Goal: Task Accomplishment & Management: Complete application form

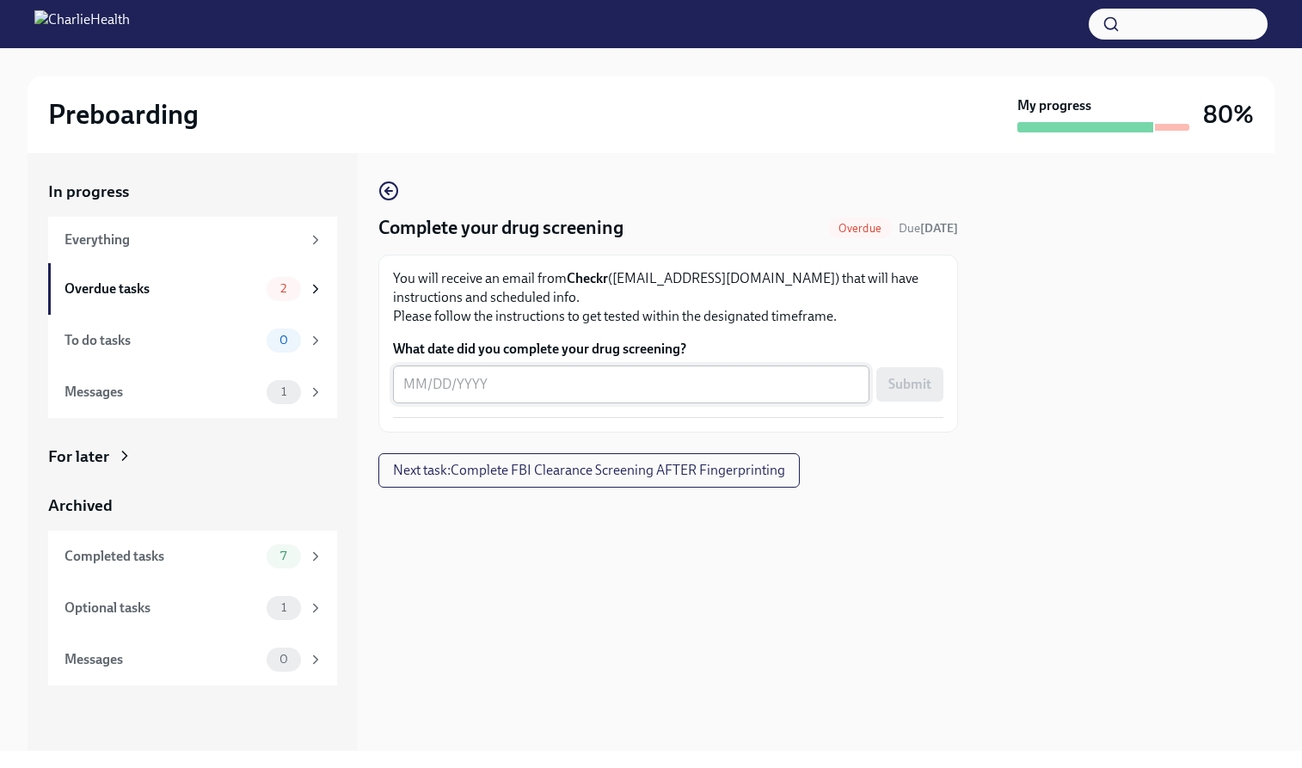
click at [531, 391] on textarea "What date did you complete your drug screening?" at bounding box center [631, 384] width 456 height 21
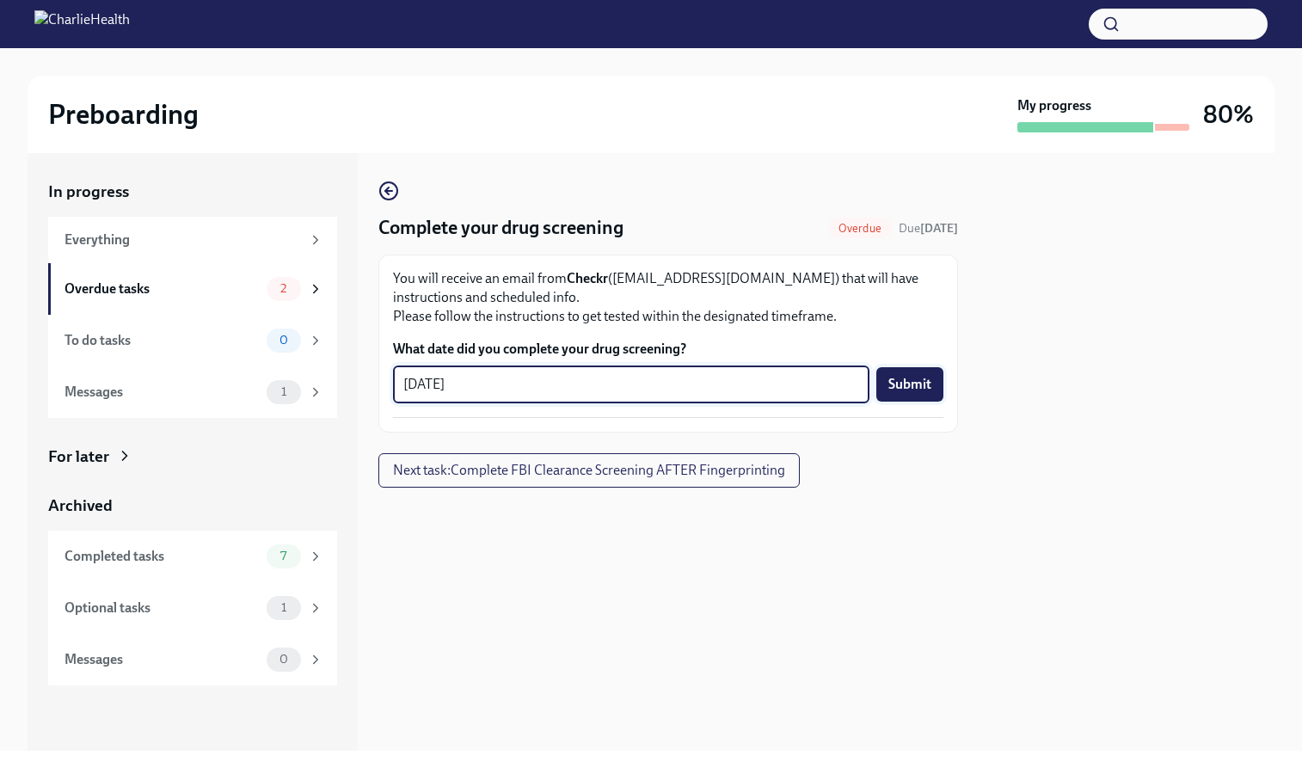
type textarea "[DATE]"
click at [921, 377] on span "Submit" at bounding box center [909, 384] width 43 height 17
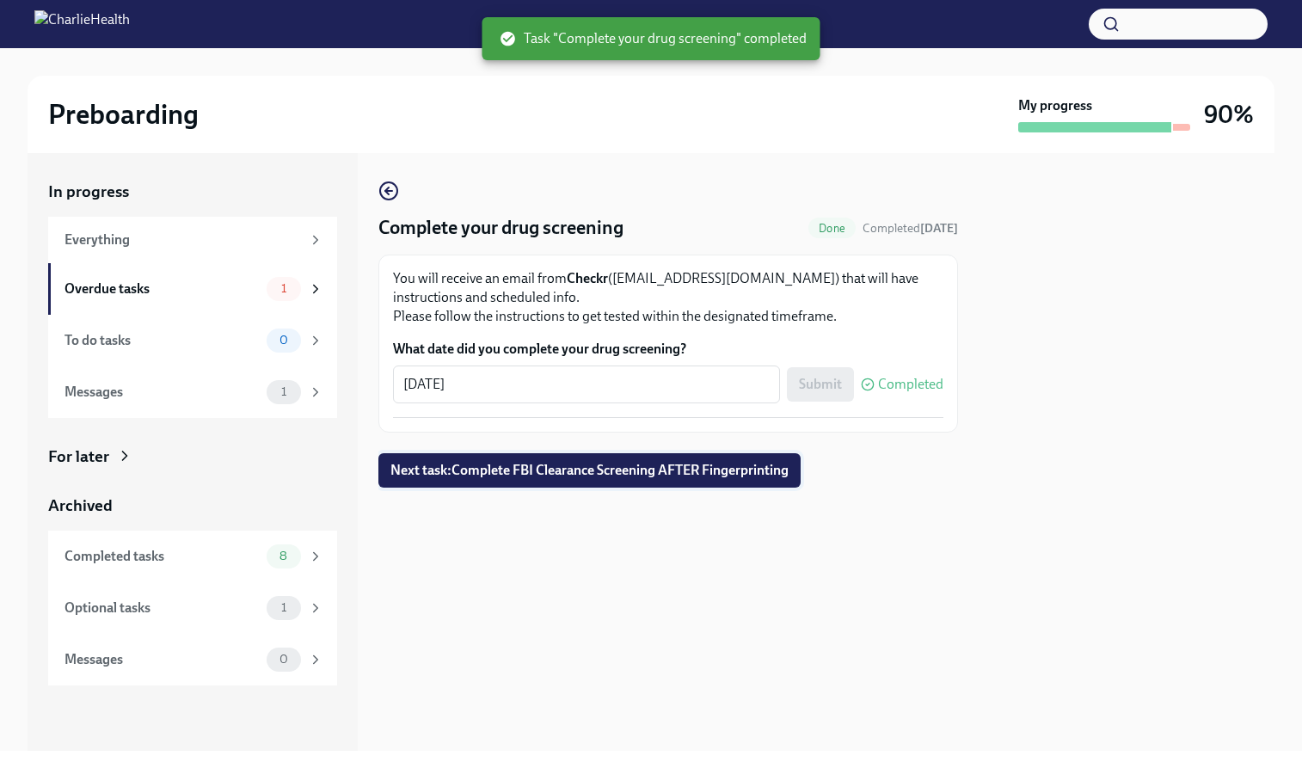
click at [568, 464] on span "Next task : Complete FBI Clearance Screening AFTER Fingerprinting" at bounding box center [589, 470] width 398 height 17
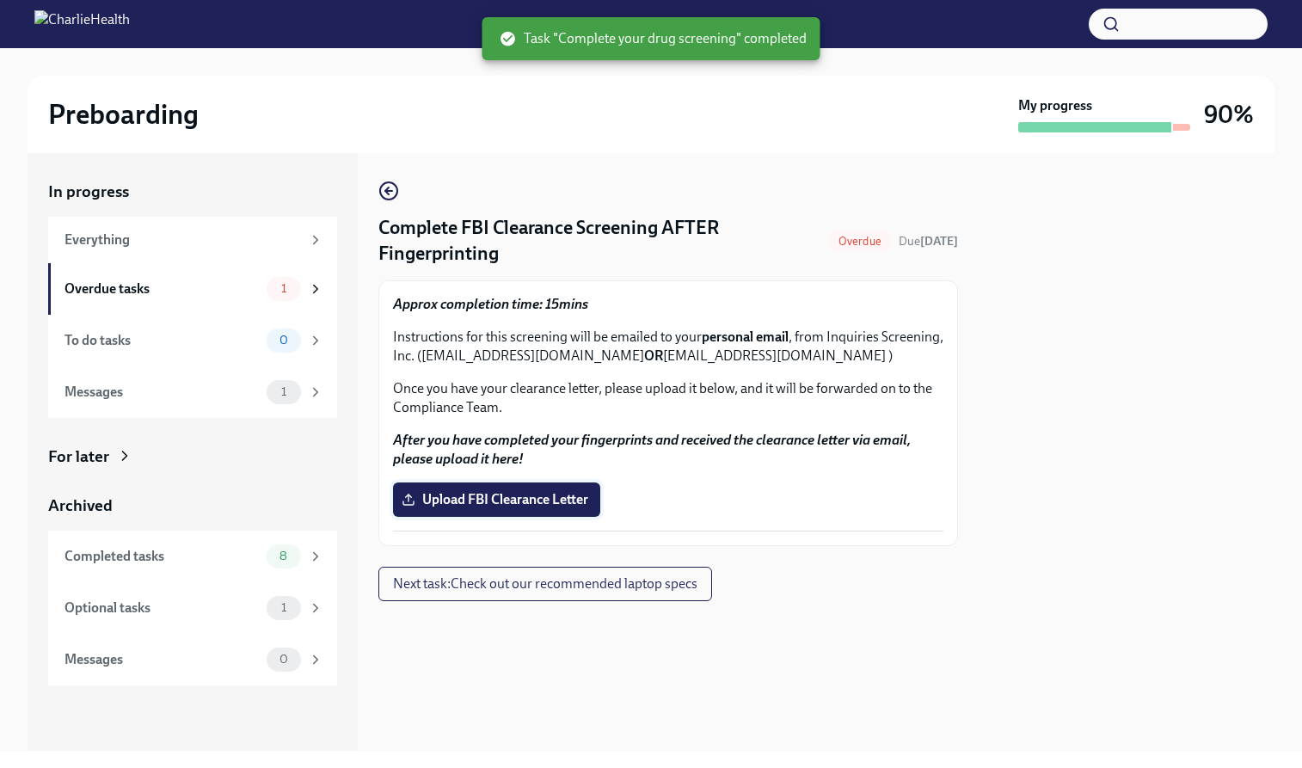
click at [516, 498] on span "Upload FBI Clearance Letter" at bounding box center [496, 499] width 183 height 17
click at [0, 0] on input "Upload FBI Clearance Letter" at bounding box center [0, 0] width 0 height 0
click at [541, 507] on span "Upload FBI Clearance Letter" at bounding box center [496, 499] width 183 height 17
click at [0, 0] on input "Upload FBI Clearance Letter" at bounding box center [0, 0] width 0 height 0
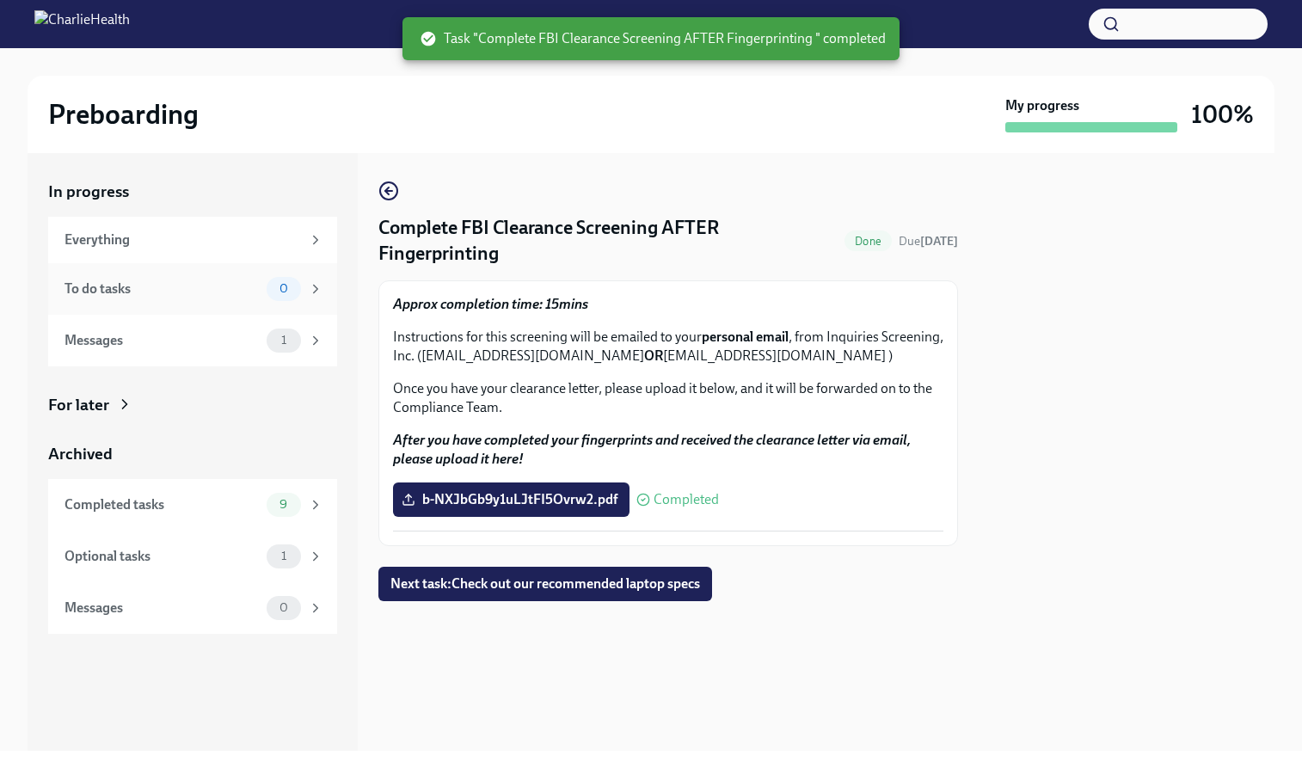
click at [203, 283] on div "To do tasks" at bounding box center [161, 288] width 195 height 19
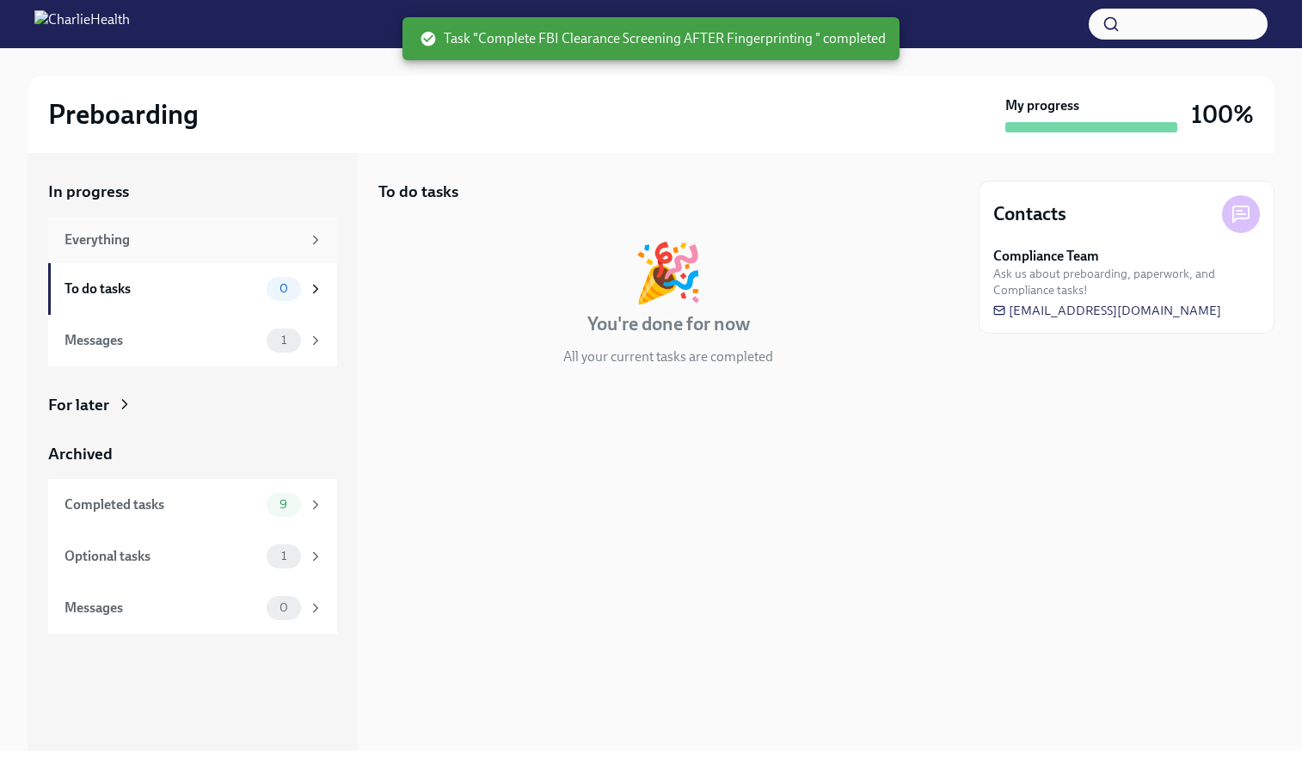
click at [218, 243] on div "Everything" at bounding box center [182, 239] width 236 height 19
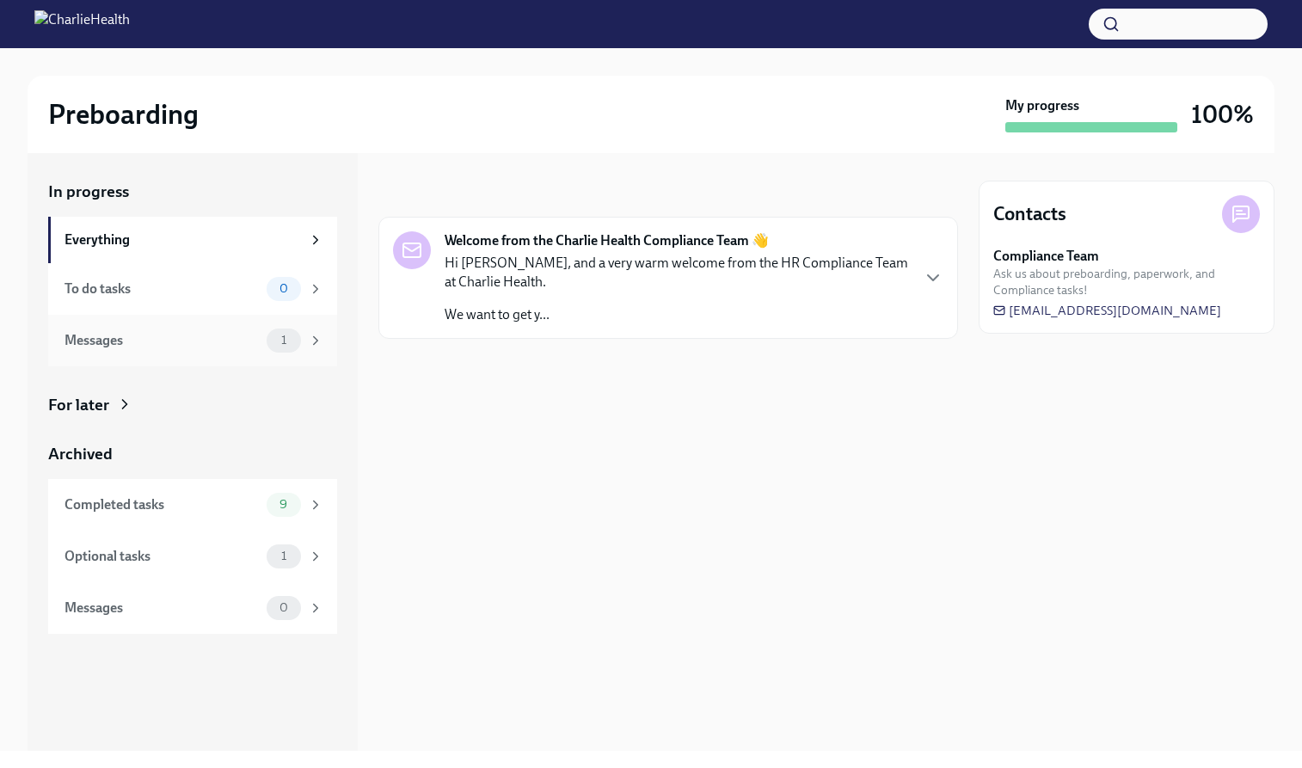
click at [156, 336] on div "Messages" at bounding box center [161, 340] width 195 height 19
click at [162, 498] on div "Completed tasks" at bounding box center [161, 504] width 195 height 19
